Goal: Register for event/course

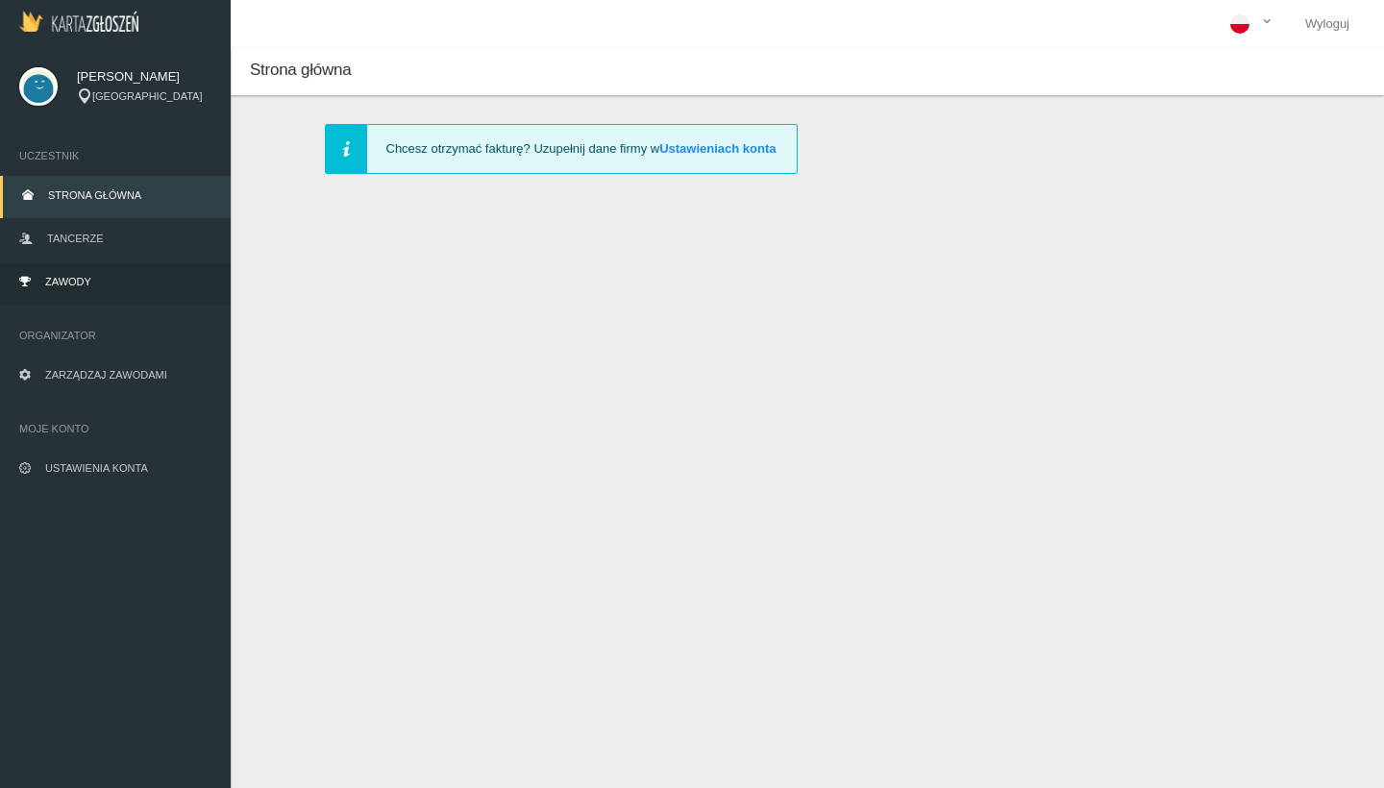
click at [87, 277] on span "Zawody" at bounding box center [68, 282] width 46 height 12
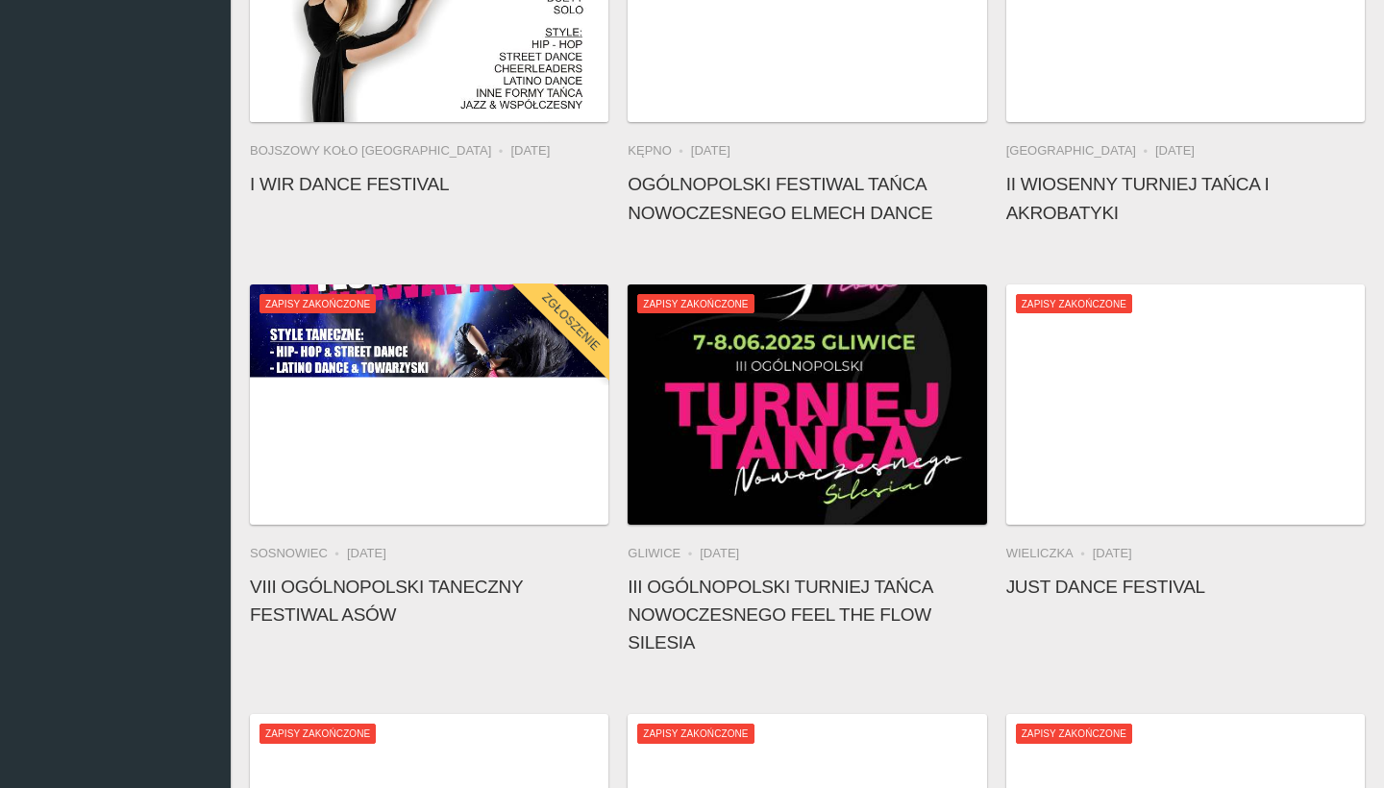
scroll to position [2072, 0]
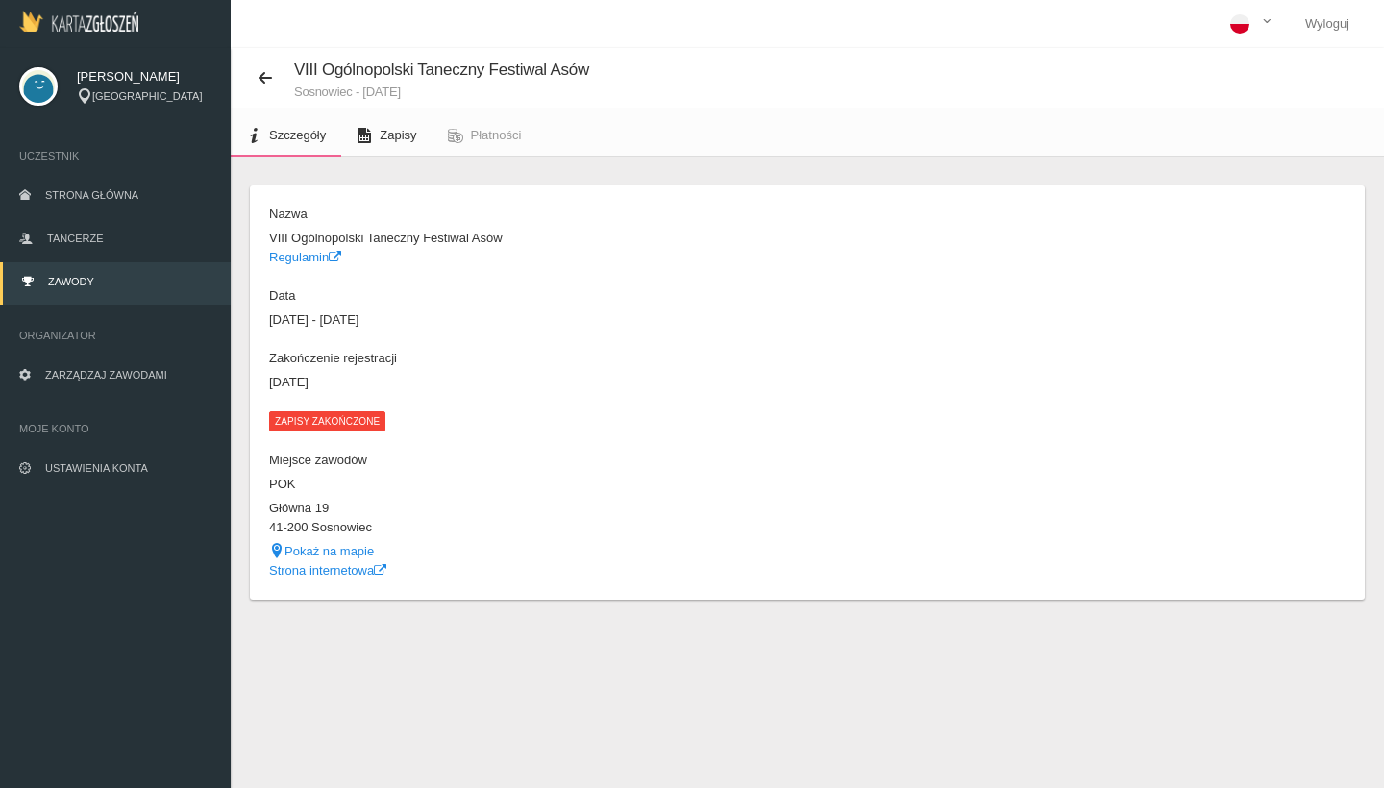
click at [400, 133] on span "Zapisy" at bounding box center [398, 135] width 37 height 14
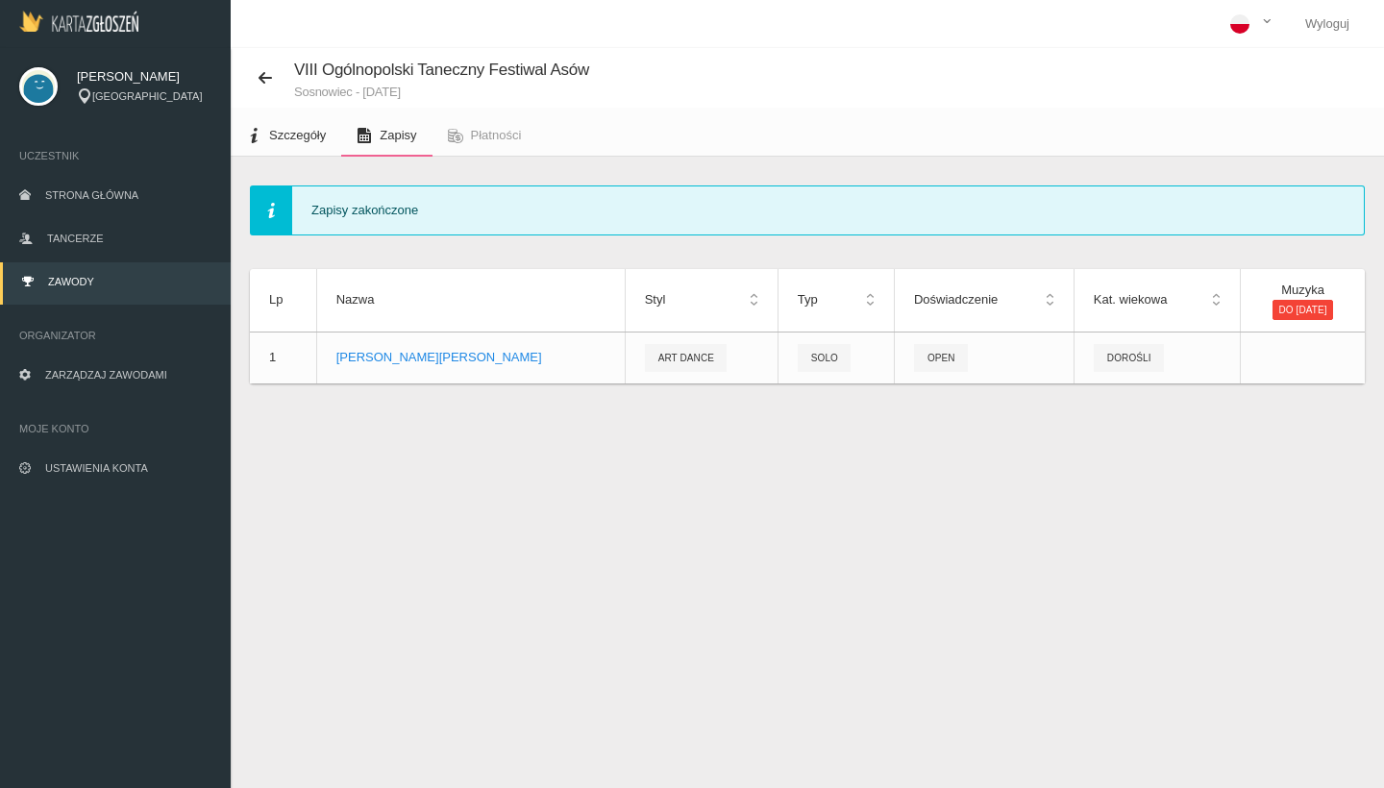
click at [308, 131] on span "Szczegóły" at bounding box center [297, 135] width 57 height 14
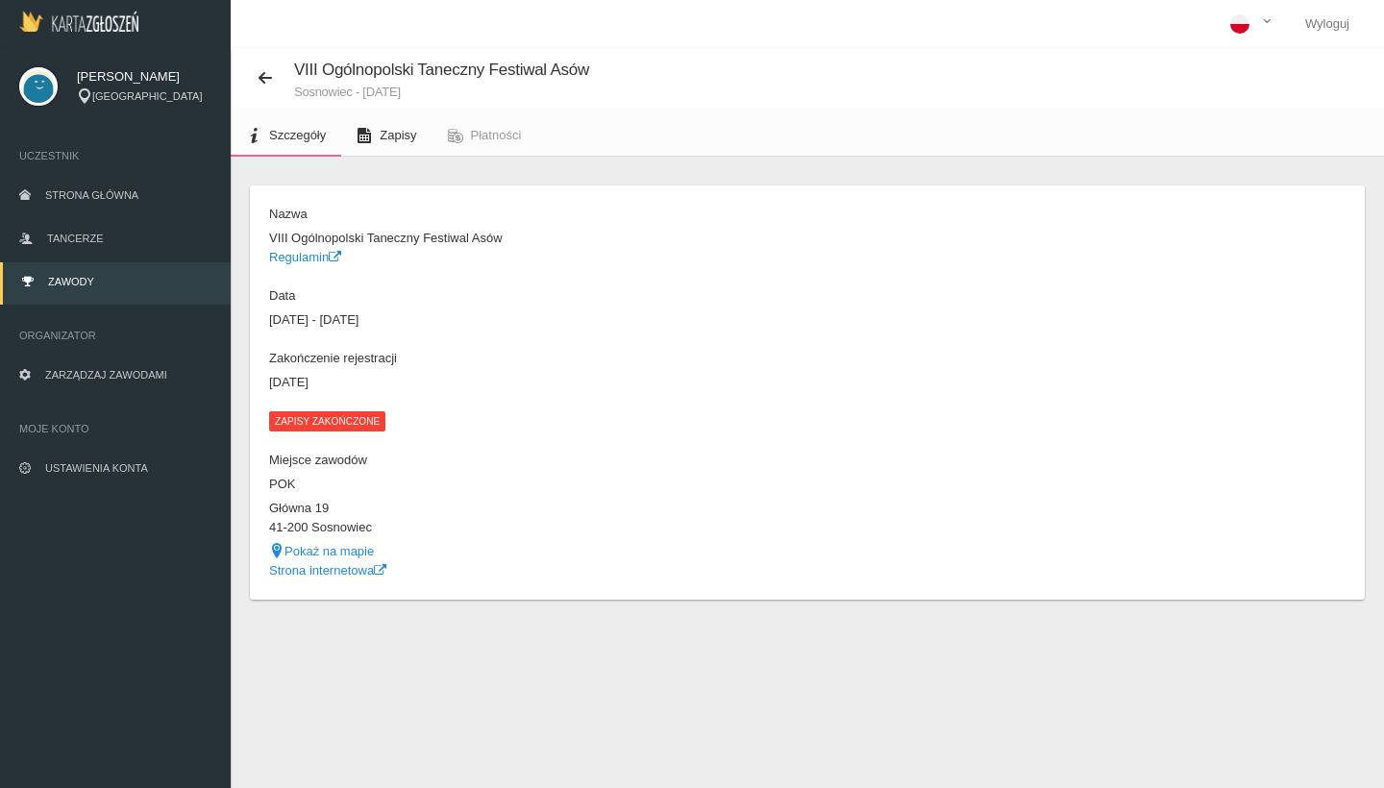
click at [417, 135] on link "Zapisy" at bounding box center [386, 135] width 90 height 42
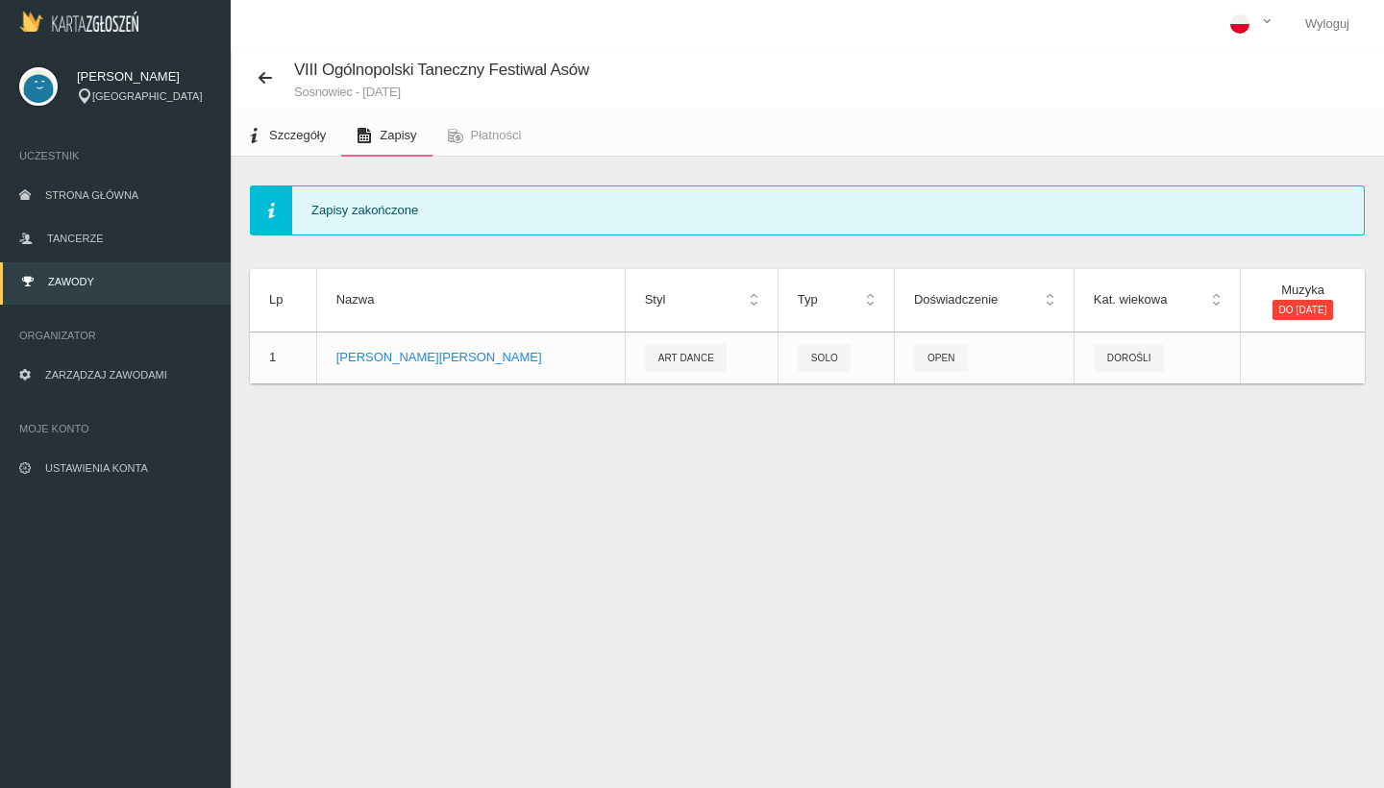
click at [304, 155] on link "Szczegóły" at bounding box center [286, 135] width 110 height 42
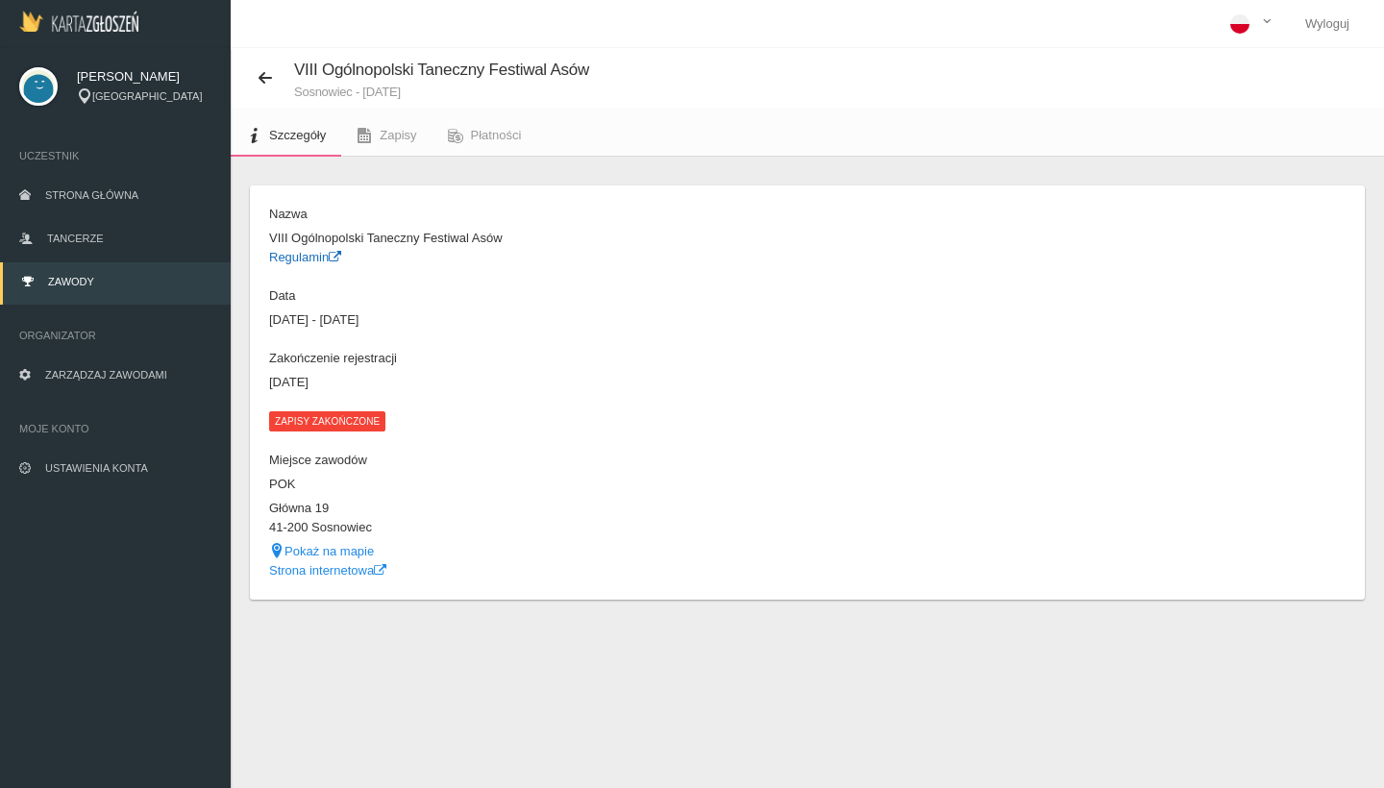
click at [322, 250] on link "Regulamin" at bounding box center [305, 257] width 72 height 14
click at [73, 204] on link "Strona główna" at bounding box center [115, 197] width 231 height 42
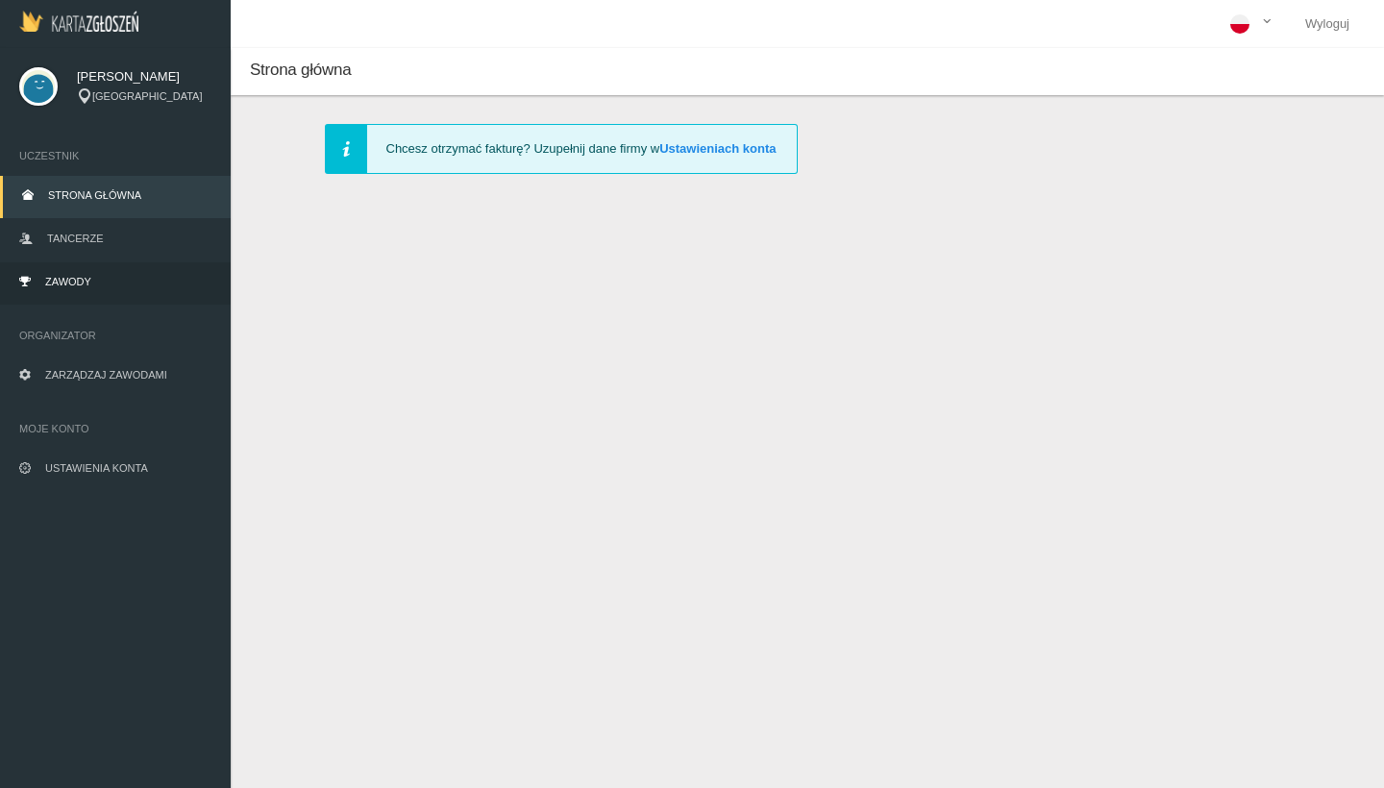
click at [86, 273] on link "Zawody" at bounding box center [115, 283] width 231 height 42
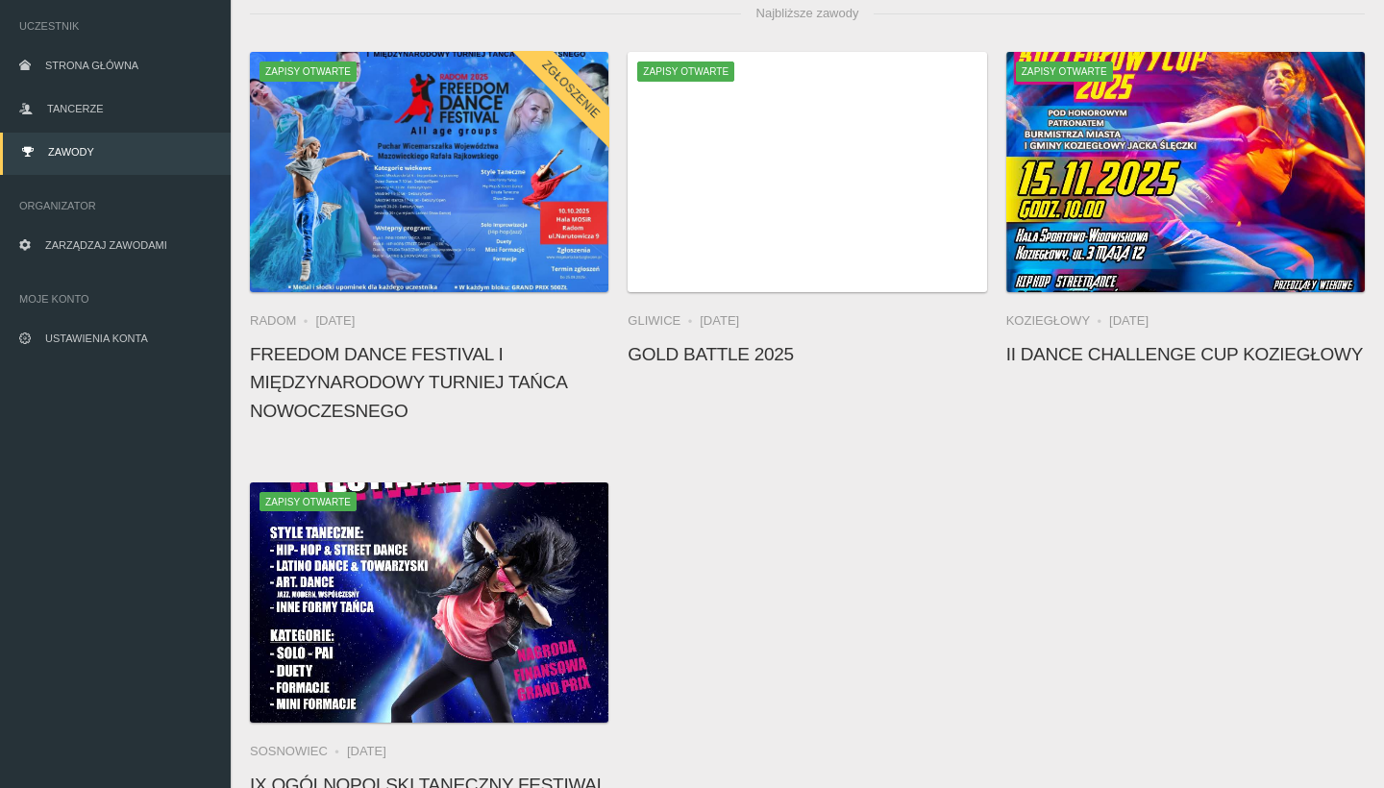
scroll to position [128, 1]
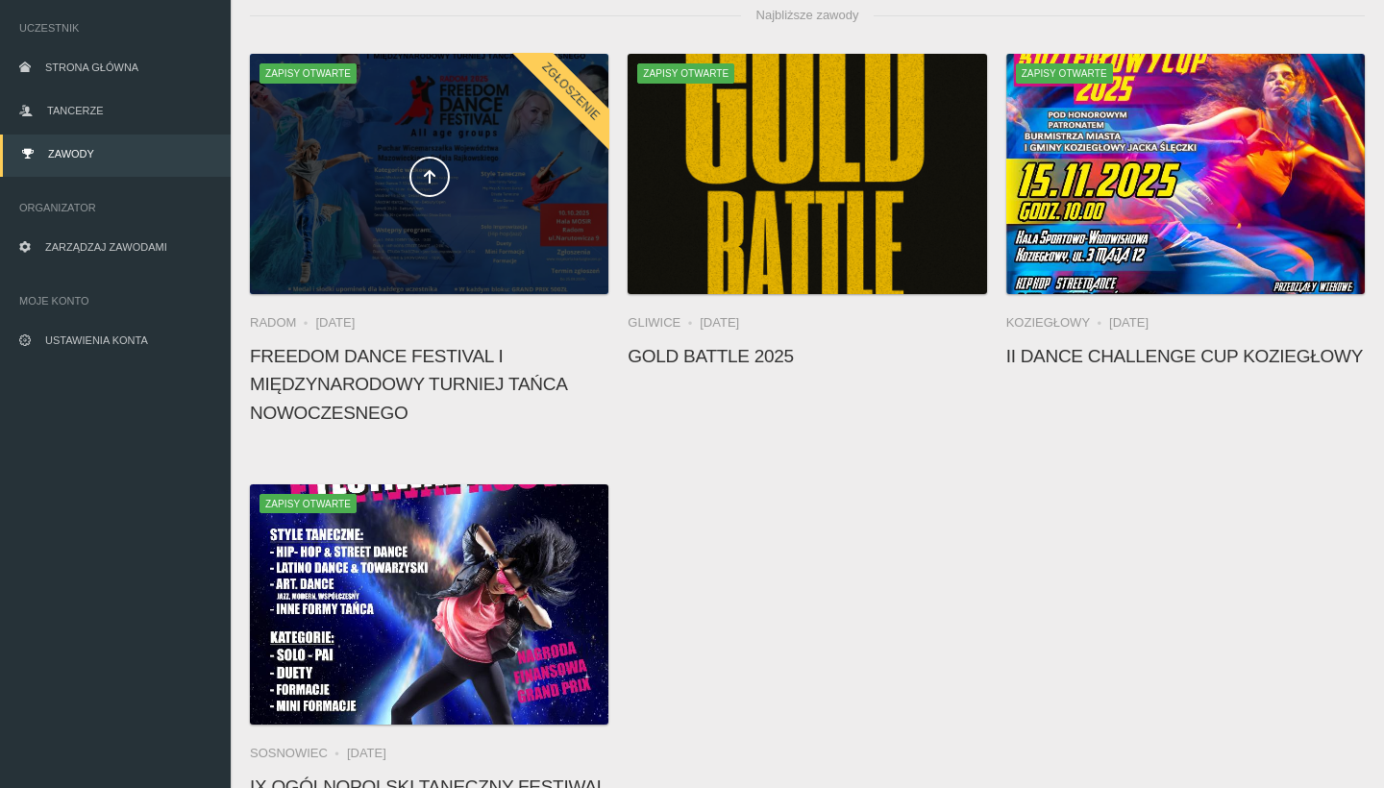
click at [345, 207] on div at bounding box center [429, 174] width 358 height 240
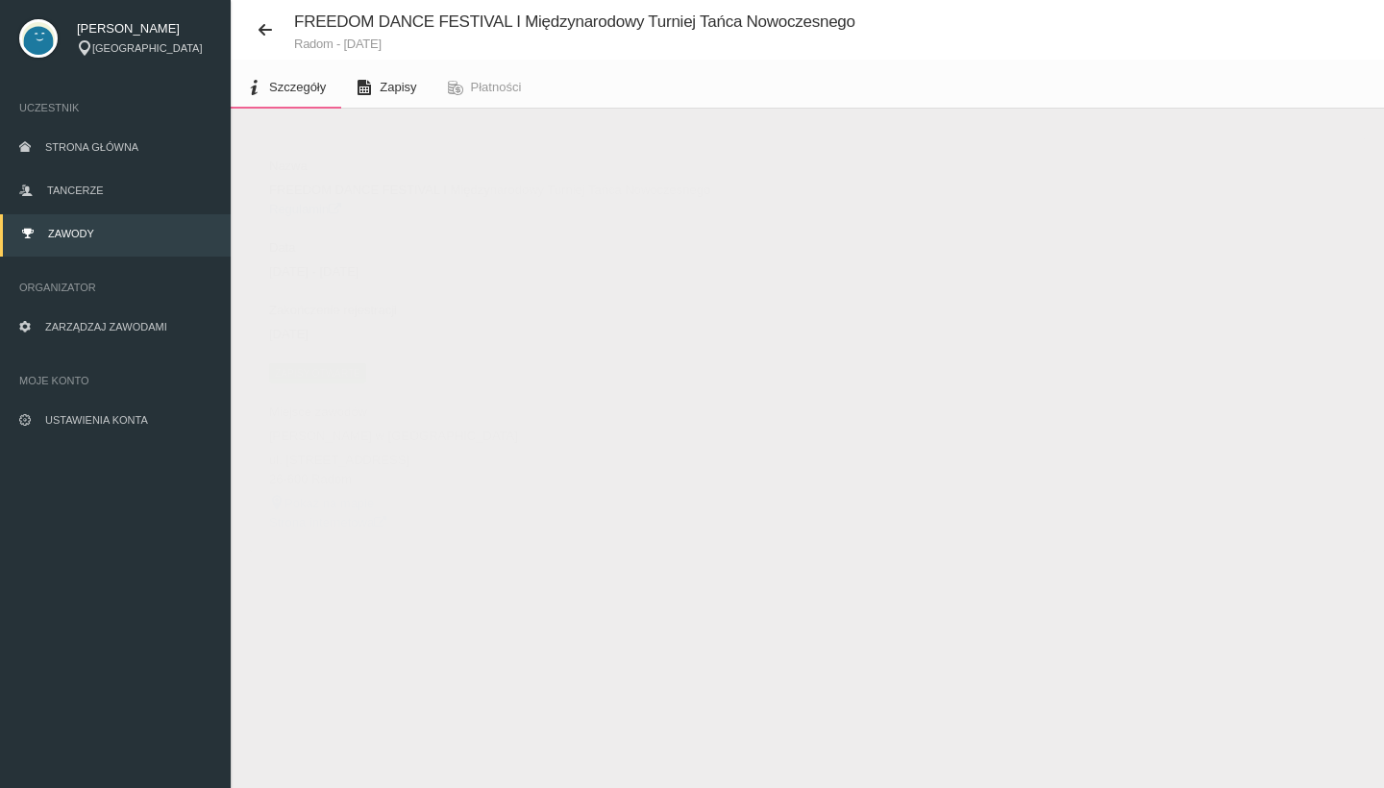
click at [375, 102] on link "Zapisy" at bounding box center [386, 87] width 90 height 42
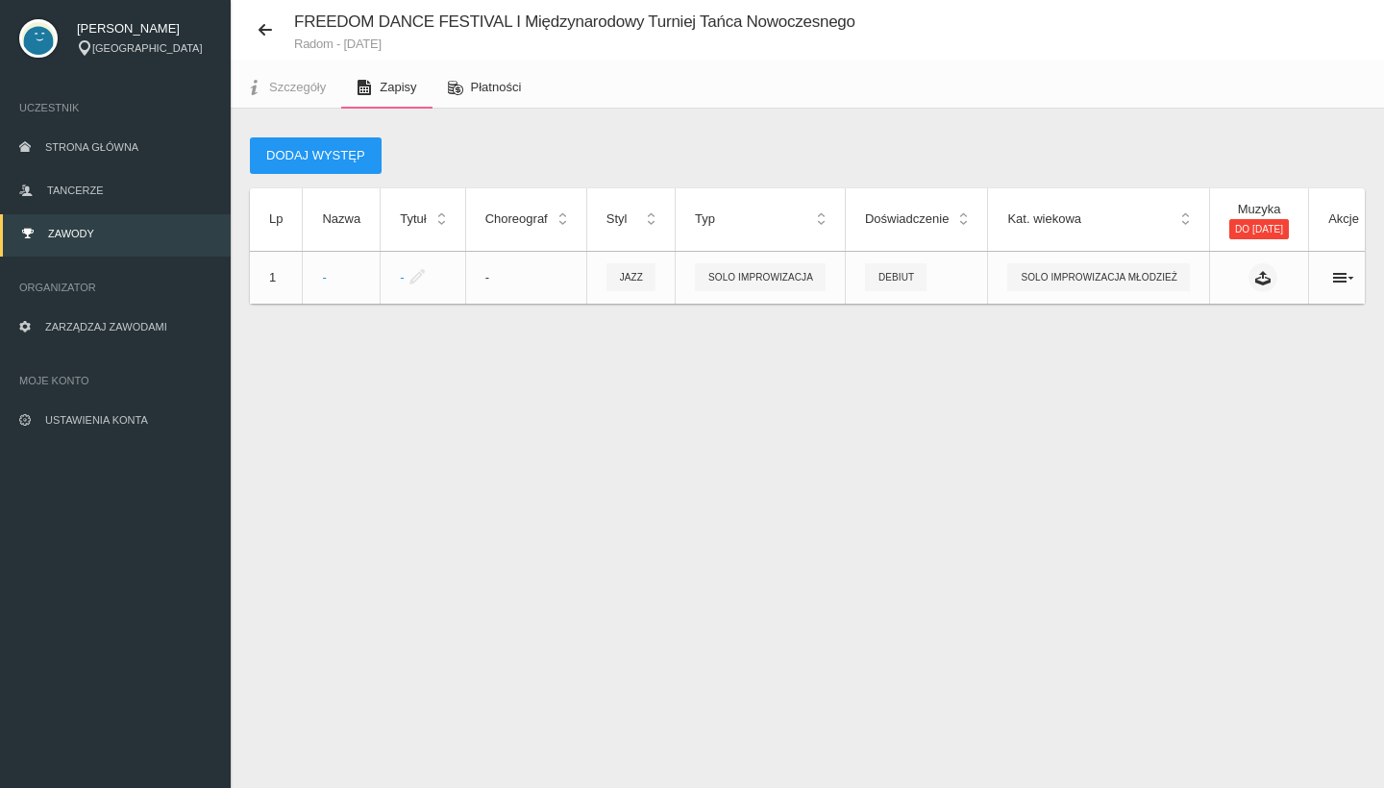
click at [493, 97] on link "Płatności" at bounding box center [484, 87] width 105 height 42
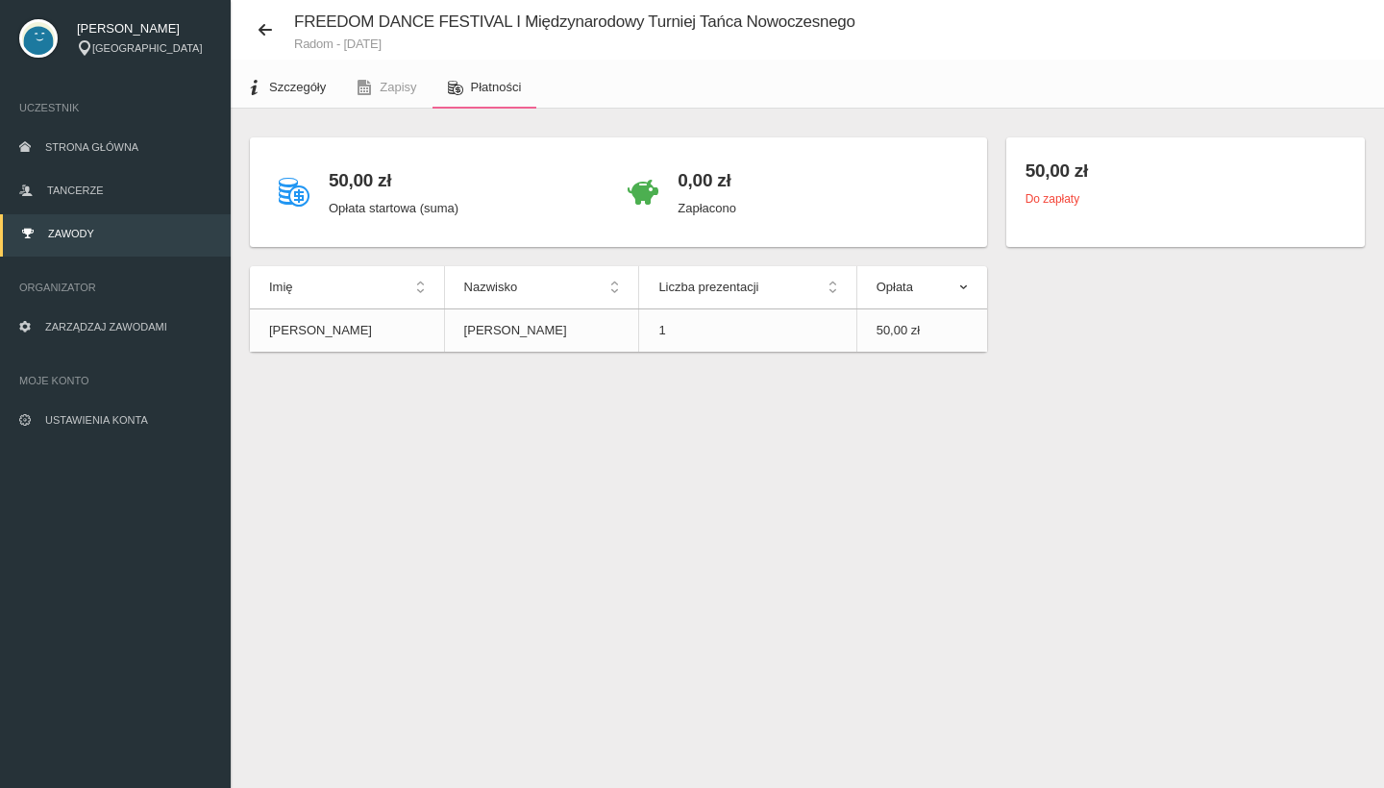
click at [292, 86] on span "Szczegóły" at bounding box center [297, 87] width 57 height 14
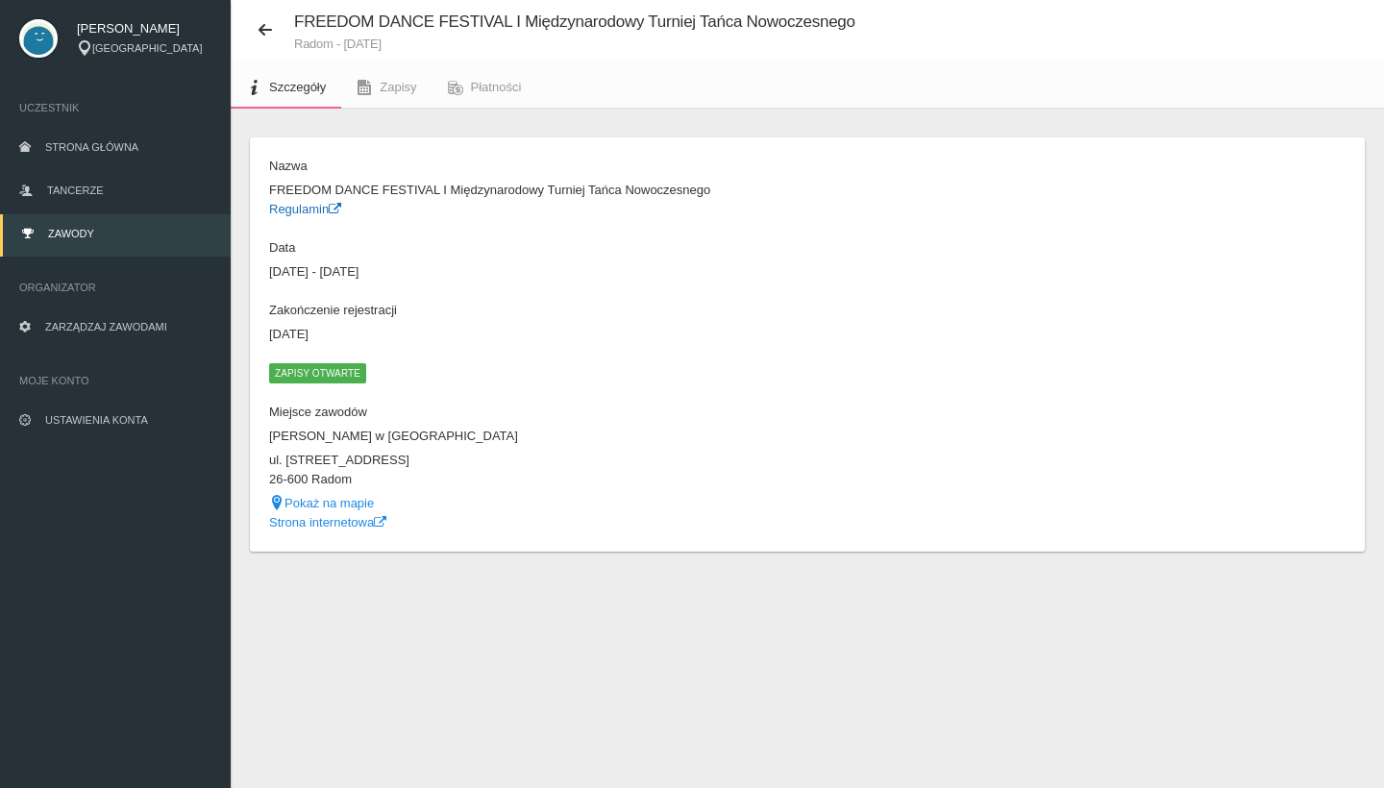
click at [322, 205] on link "Regulamin" at bounding box center [305, 209] width 72 height 14
click at [90, 226] on link "Zawody" at bounding box center [115, 235] width 231 height 42
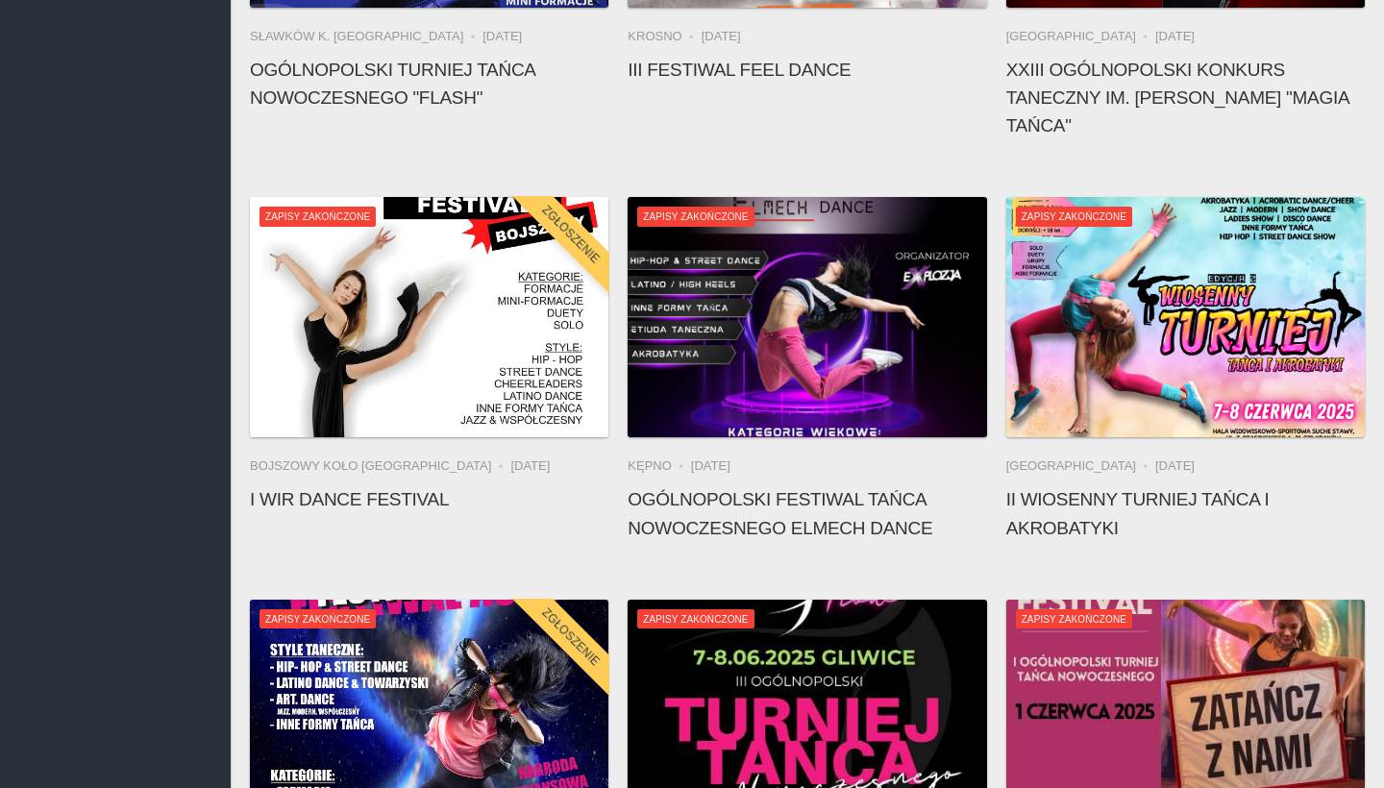
scroll to position [1993, 0]
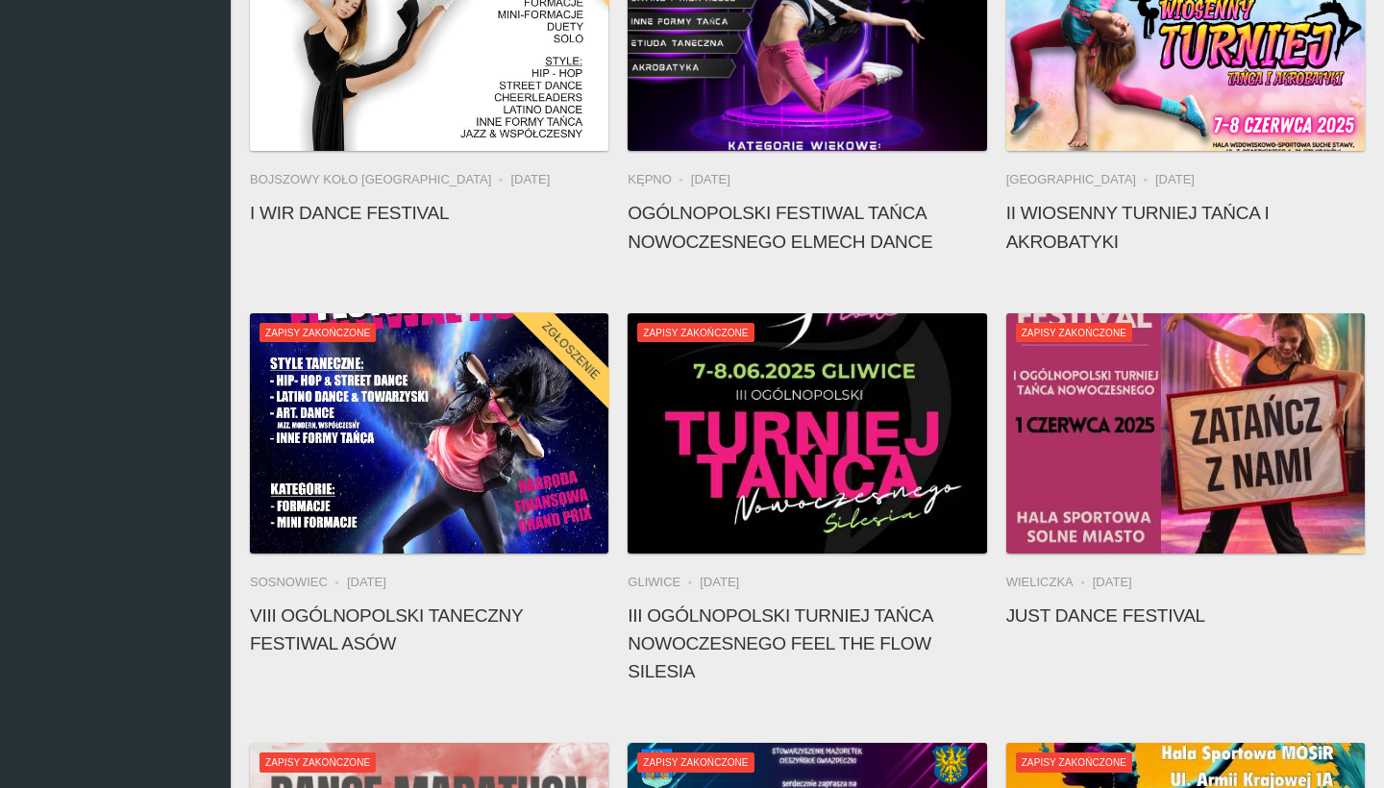
click at [333, 622] on h4 "VIII Ogólnopolski Taneczny Festiwal Asów" at bounding box center [429, 629] width 358 height 56
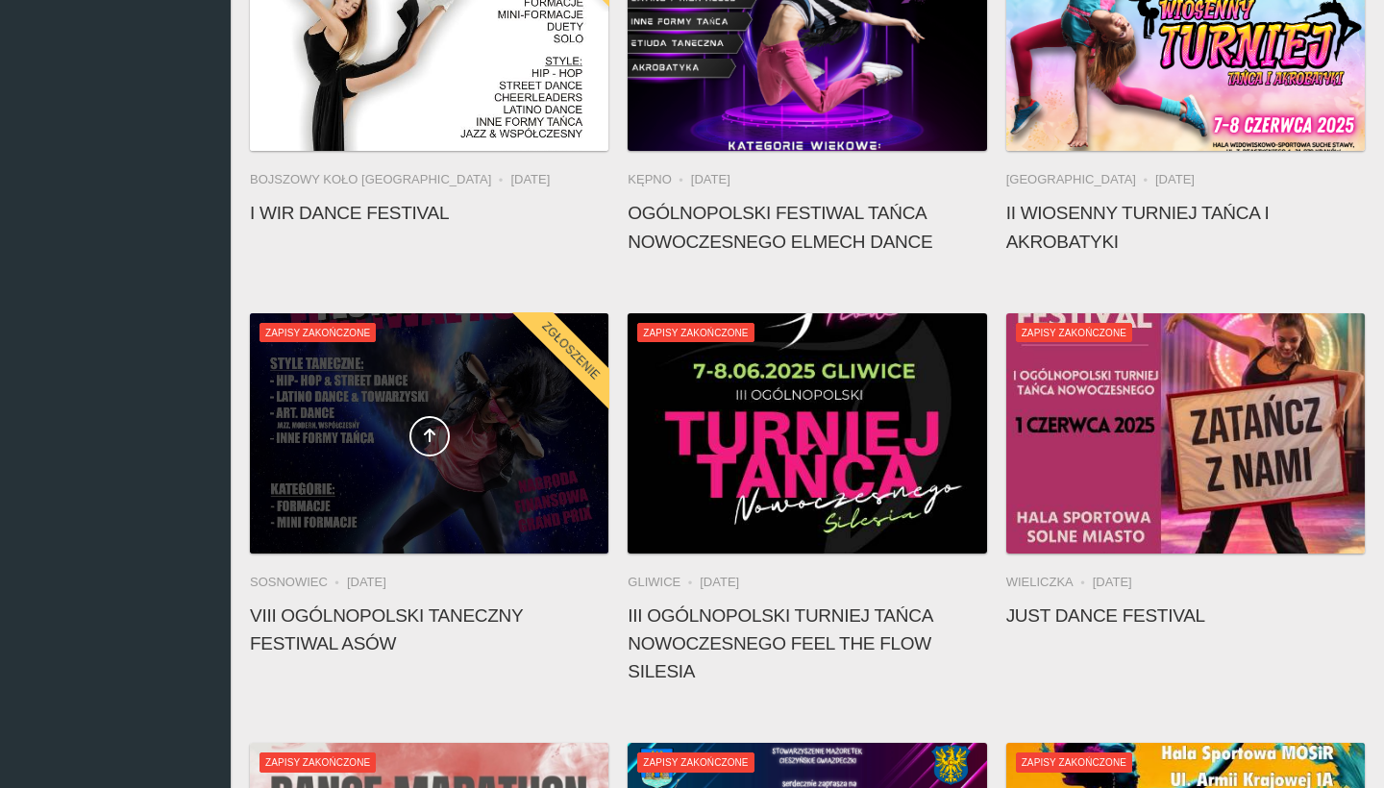
click at [329, 511] on div at bounding box center [429, 433] width 358 height 240
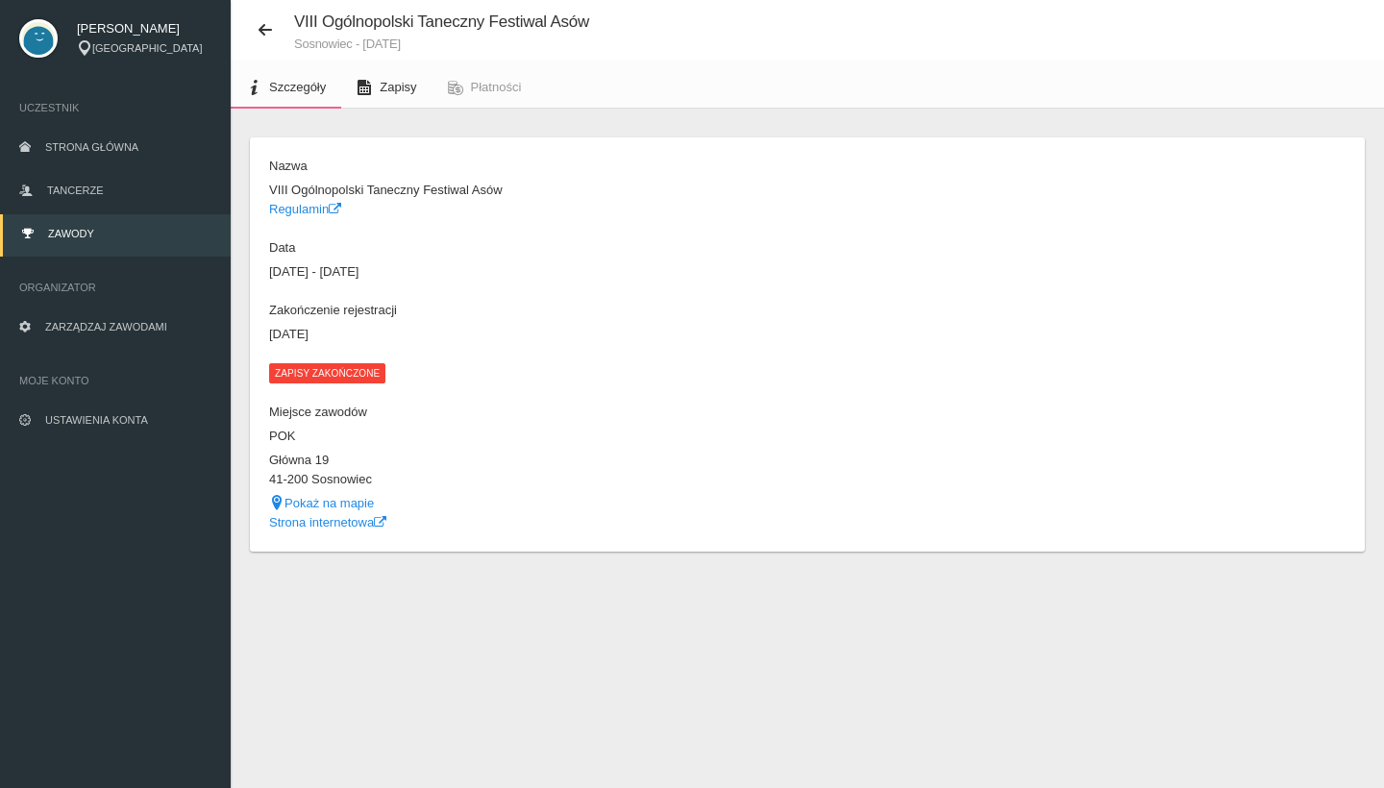
click at [384, 86] on span "Zapisy" at bounding box center [398, 87] width 37 height 14
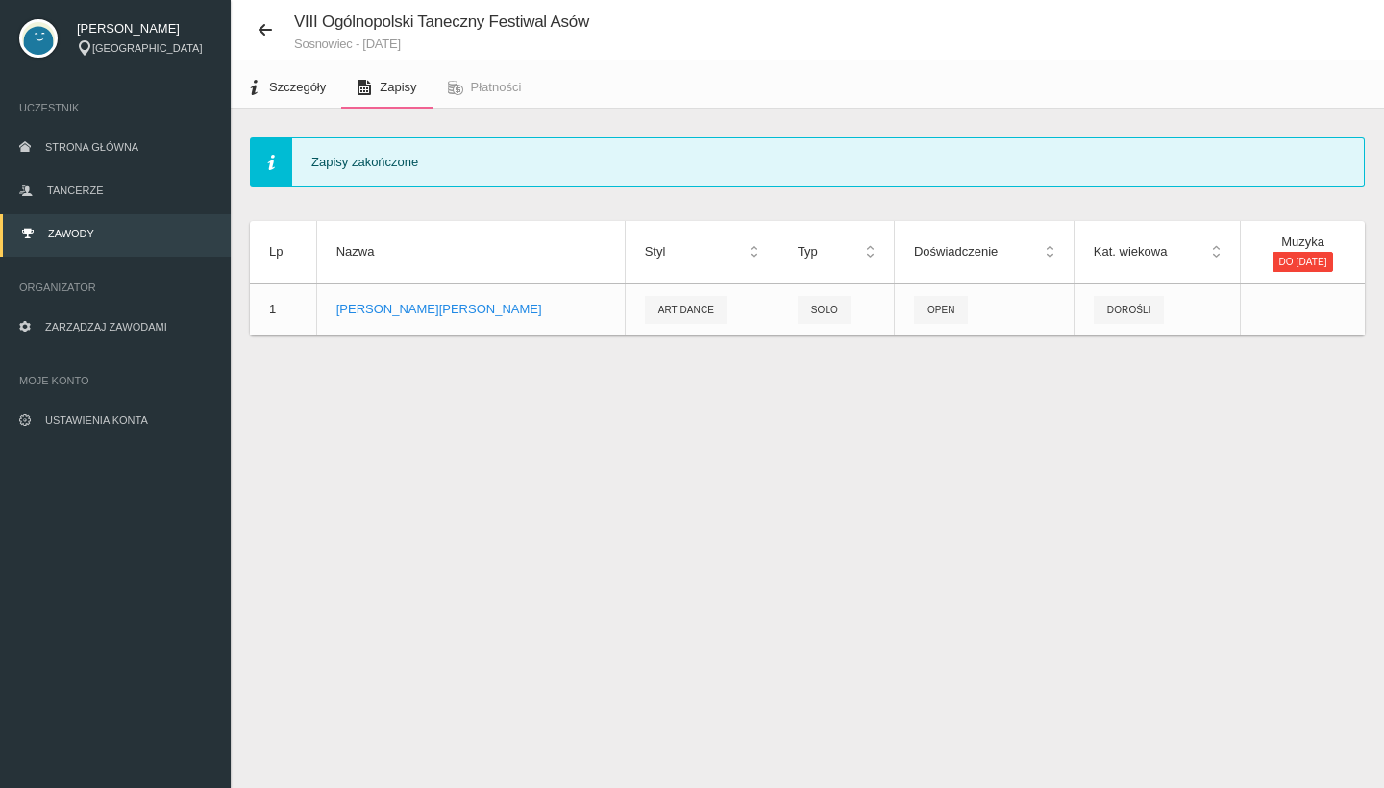
click at [273, 99] on link "Szczegóły" at bounding box center [286, 87] width 110 height 42
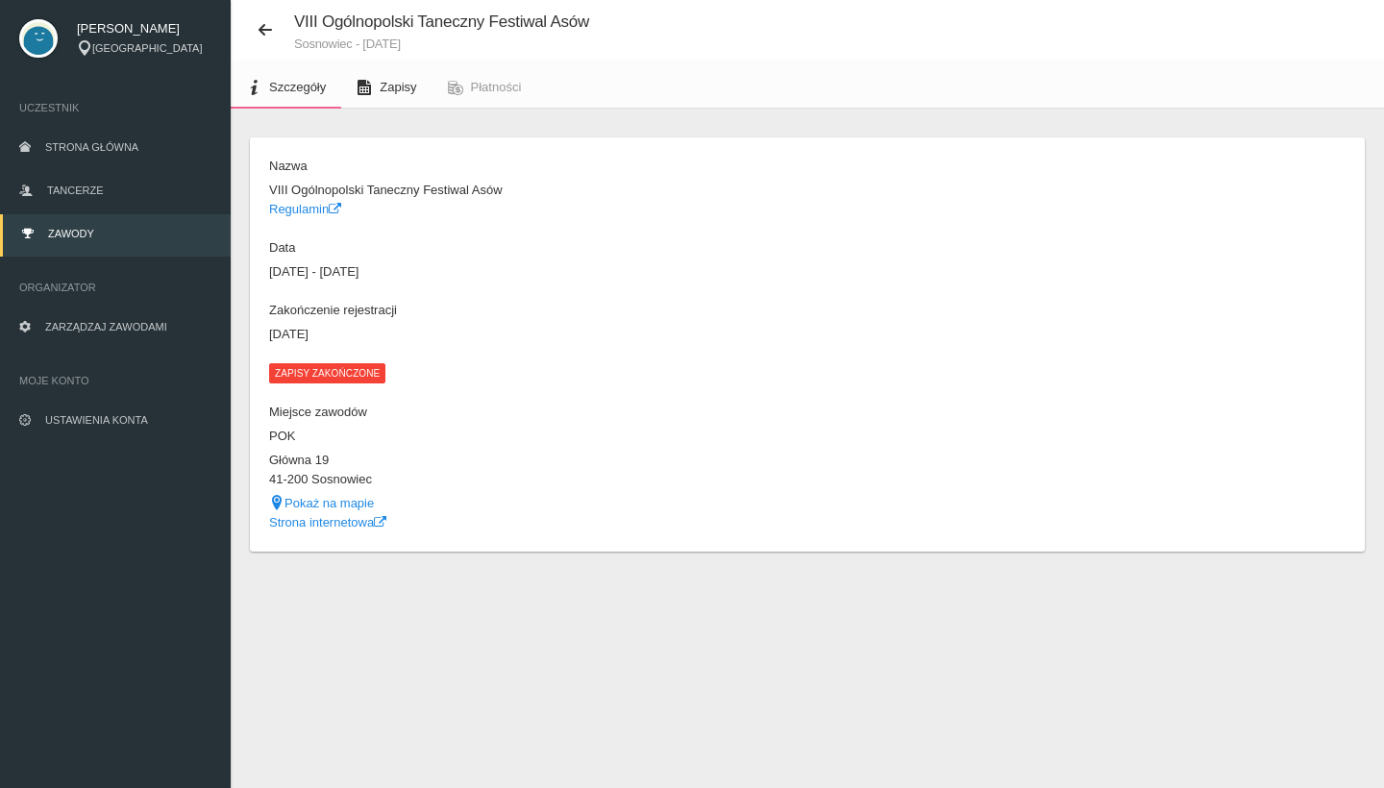
click at [393, 85] on span "Zapisy" at bounding box center [398, 87] width 37 height 14
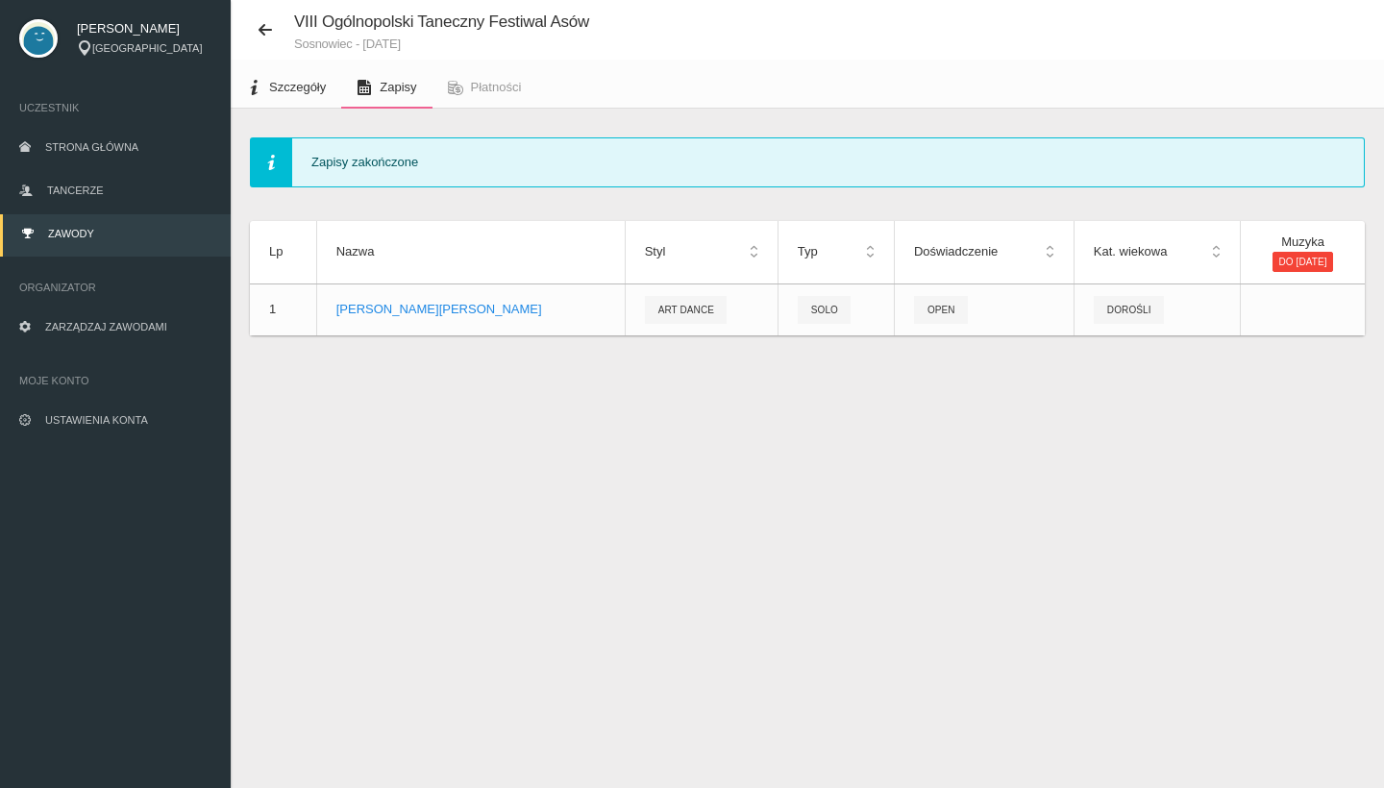
click at [286, 86] on span "Szczegóły" at bounding box center [297, 87] width 57 height 14
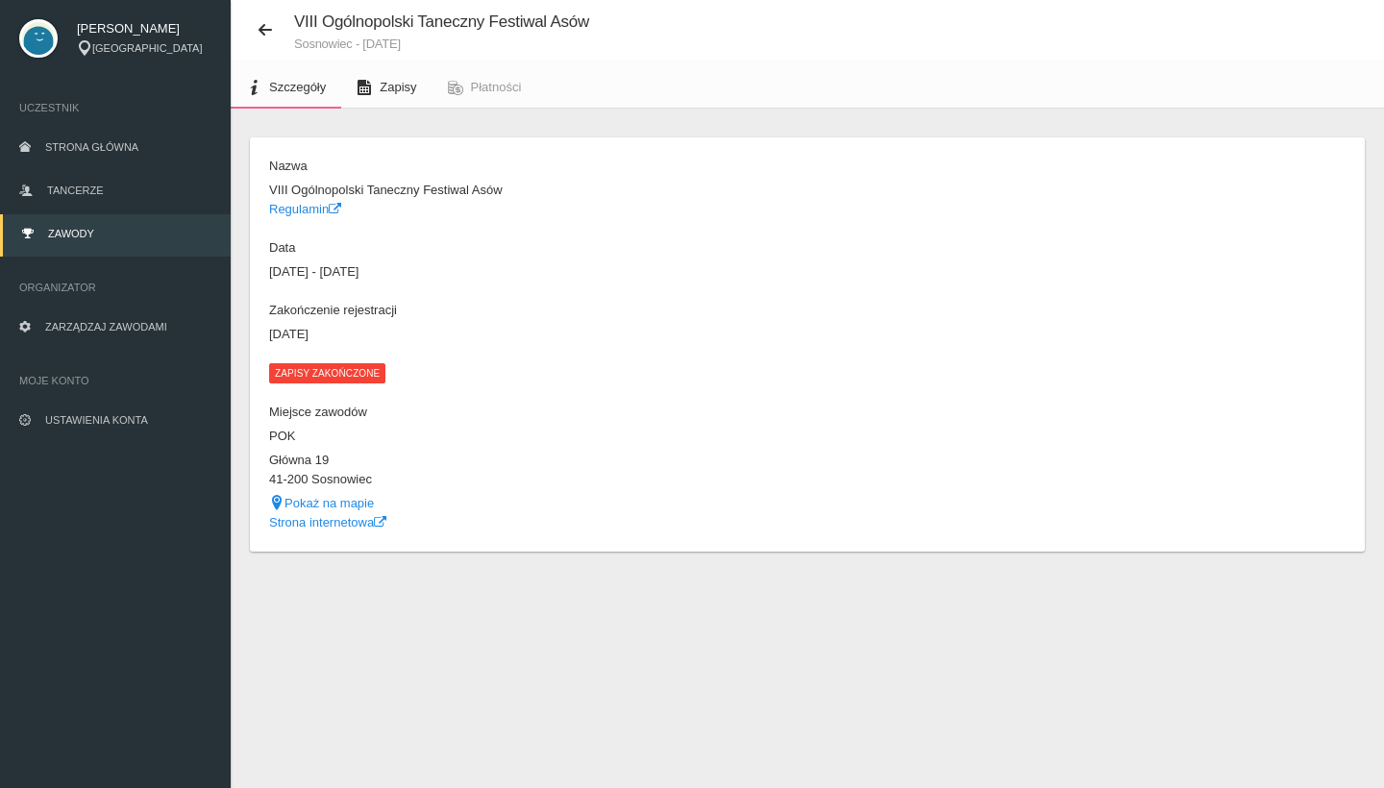
click at [377, 97] on link "Zapisy" at bounding box center [386, 87] width 90 height 42
